Goal: Navigation & Orientation: Find specific page/section

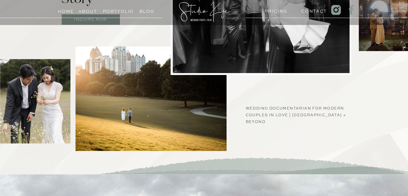
scroll to position [402, 0]
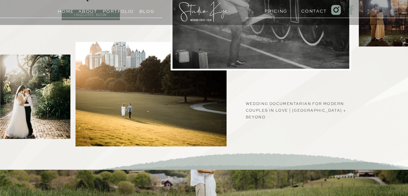
click at [109, 12] on h3 "Portfolio" at bounding box center [115, 10] width 24 height 5
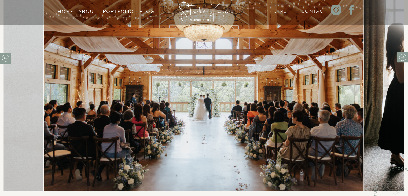
scroll to position [241, 0]
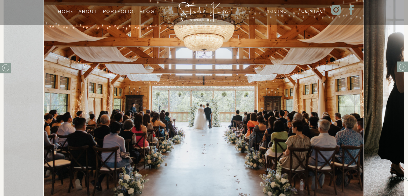
click at [7, 70] on icon at bounding box center [5, 68] width 8 height 8
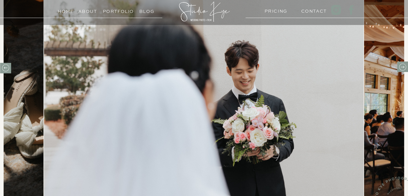
click at [6, 70] on icon at bounding box center [5, 68] width 8 height 8
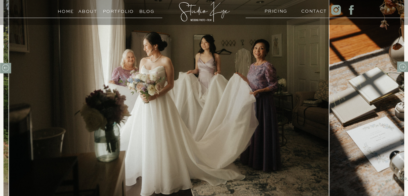
click at [327, 104] on img at bounding box center [169, 94] width 320 height 213
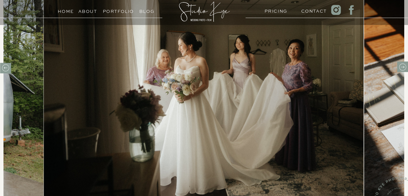
click at [258, 106] on img at bounding box center [204, 94] width 320 height 213
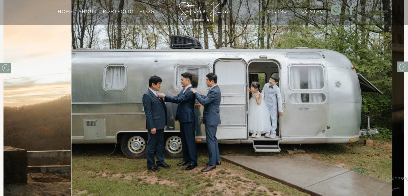
click at [315, 109] on img at bounding box center [231, 94] width 320 height 213
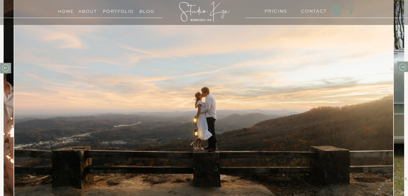
click at [9, 70] on icon at bounding box center [5, 68] width 8 height 8
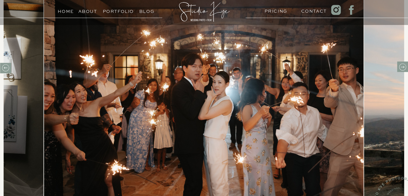
click at [404, 71] on icon at bounding box center [402, 67] width 8 height 8
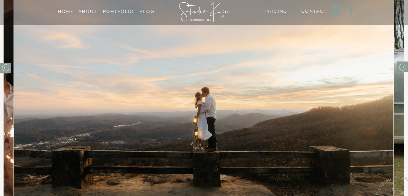
click at [5, 68] on icon at bounding box center [5, 68] width 8 height 8
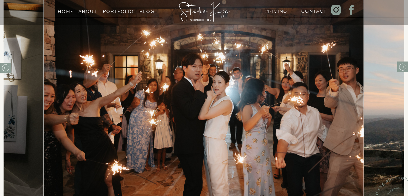
click at [5, 68] on icon at bounding box center [5, 68] width 8 height 8
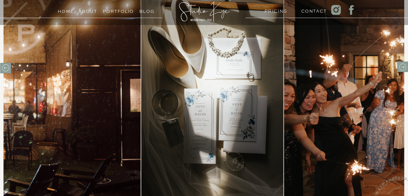
click at [5, 68] on icon at bounding box center [5, 68] width 8 height 8
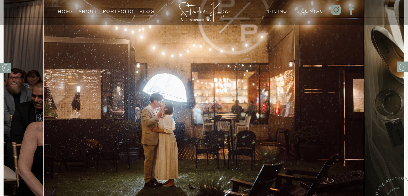
click at [5, 68] on icon at bounding box center [5, 68] width 8 height 8
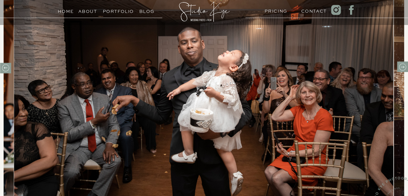
click at [5, 68] on icon at bounding box center [5, 68] width 8 height 8
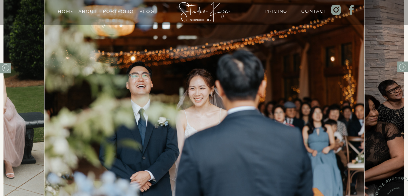
click at [5, 68] on icon at bounding box center [5, 68] width 8 height 8
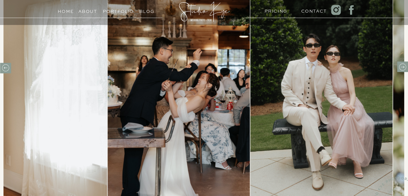
click at [5, 68] on icon at bounding box center [5, 68] width 8 height 8
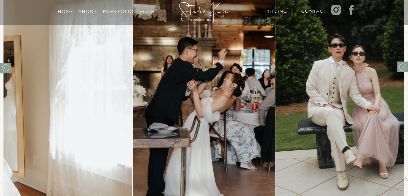
click at [5, 68] on icon at bounding box center [5, 68] width 8 height 8
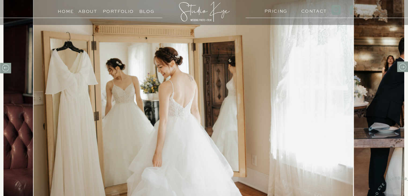
click at [5, 68] on icon at bounding box center [5, 68] width 8 height 8
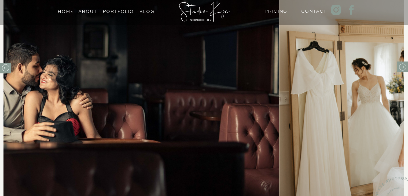
click at [5, 68] on icon at bounding box center [5, 68] width 8 height 8
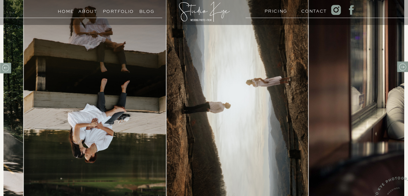
click at [5, 68] on icon at bounding box center [5, 68] width 8 height 8
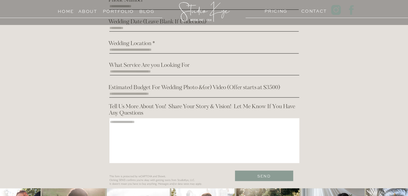
scroll to position [843, 0]
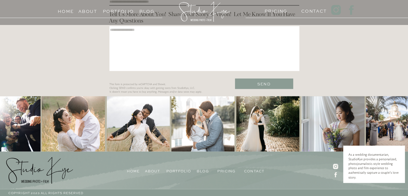
drag, startPoint x: 276, startPoint y: 126, endPoint x: 154, endPoint y: 131, distance: 122.1
click at [154, 131] on div at bounding box center [204, 123] width 322 height 55
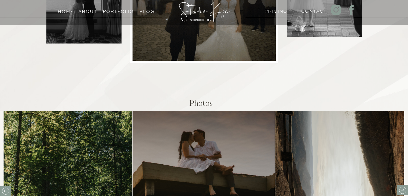
scroll to position [0, 0]
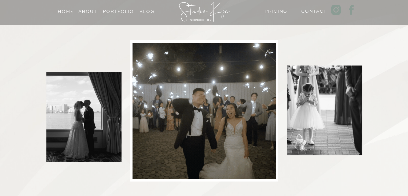
drag, startPoint x: 90, startPoint y: 79, endPoint x: 95, endPoint y: 16, distance: 63.2
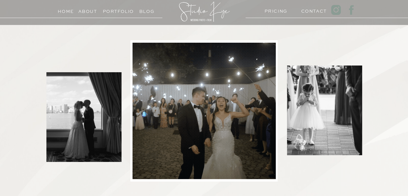
click at [107, 12] on h3 "Portfolio" at bounding box center [115, 10] width 24 height 5
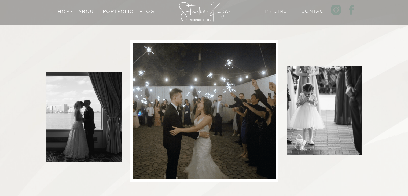
click at [113, 10] on h3 "Portfolio" at bounding box center [115, 10] width 24 height 5
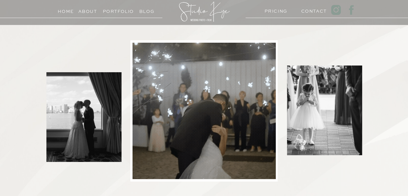
click at [91, 10] on h3 "About" at bounding box center [87, 10] width 19 height 5
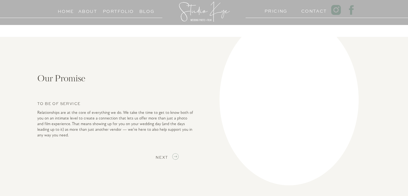
scroll to position [670, 0]
